Goal: Information Seeking & Learning: Learn about a topic

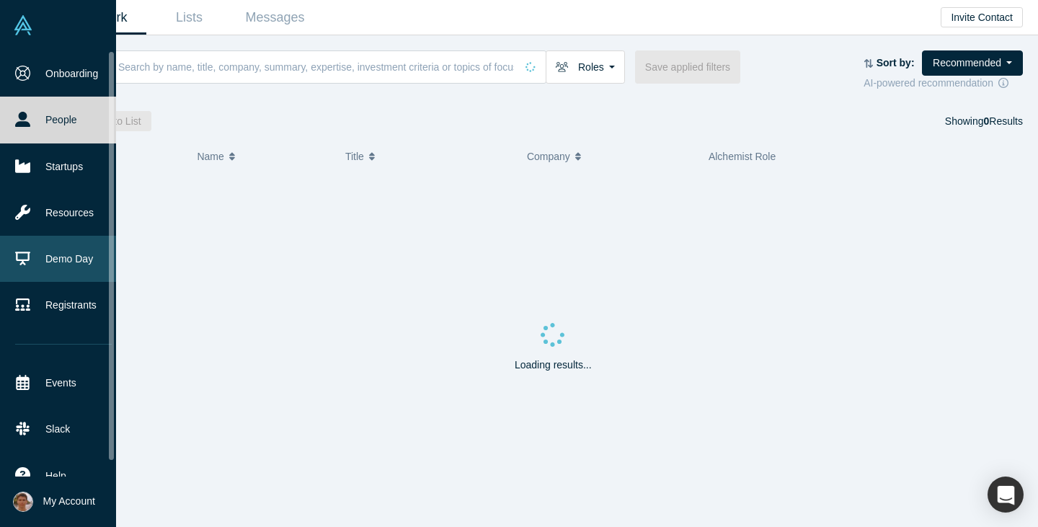
click at [69, 254] on link "Demo Day" at bounding box center [63, 259] width 127 height 46
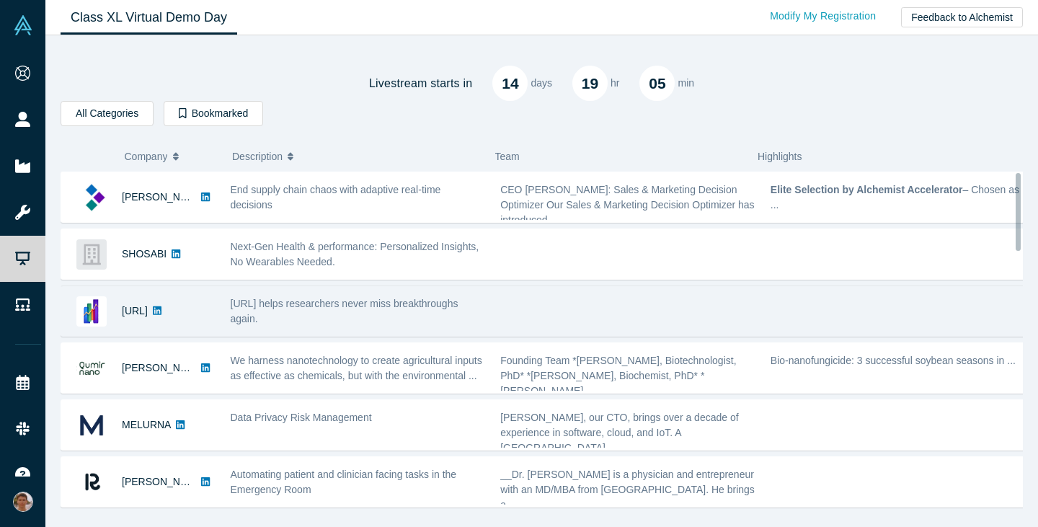
scroll to position [1, 0]
